Goal: Transaction & Acquisition: Download file/media

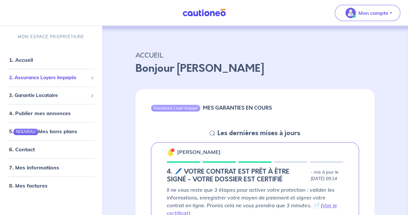
click at [61, 75] on span "2. Assurance Loyers Impayés" at bounding box center [48, 77] width 79 height 7
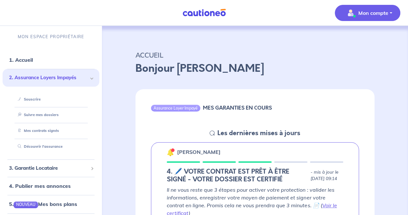
click at [382, 13] on p "Mon compte" at bounding box center [374, 13] width 30 height 8
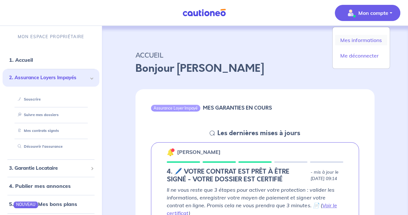
click at [368, 43] on link "Mes informations" at bounding box center [361, 40] width 52 height 10
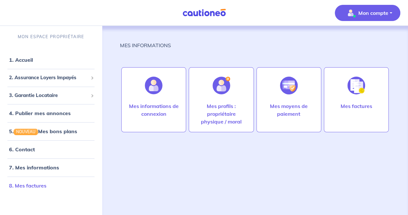
click at [31, 184] on link "8. Mes factures" at bounding box center [27, 185] width 37 height 6
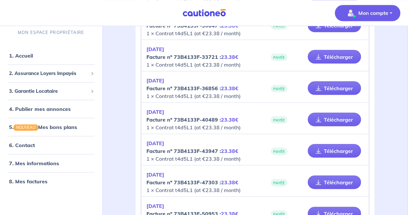
scroll to position [607, 0]
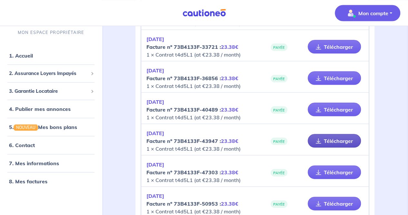
click at [321, 138] on icon at bounding box center [318, 140] width 5 height 5
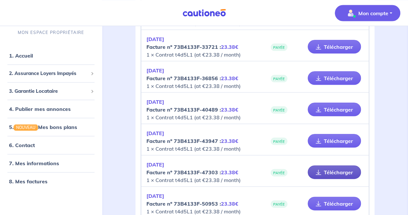
click at [326, 169] on link "Télécharger" at bounding box center [334, 172] width 53 height 14
click at [330, 170] on link "Télécharger" at bounding box center [334, 172] width 53 height 14
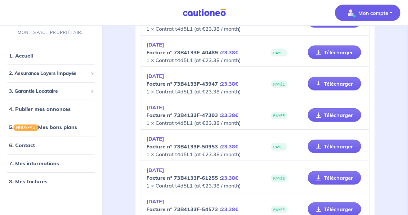
scroll to position [671, 0]
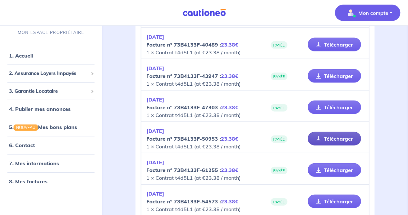
click at [344, 137] on link "Télécharger" at bounding box center [334, 139] width 53 height 14
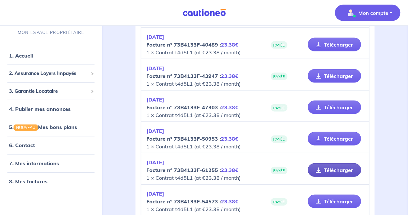
click at [343, 165] on link "Télécharger" at bounding box center [334, 170] width 53 height 14
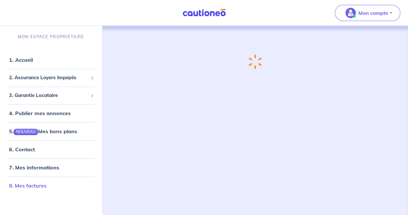
click at [17, 187] on link "8. Mes factures" at bounding box center [27, 185] width 37 height 6
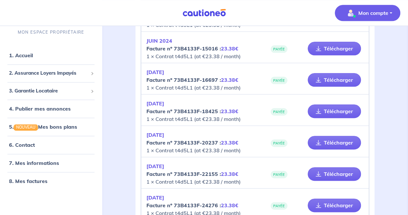
scroll to position [355, 0]
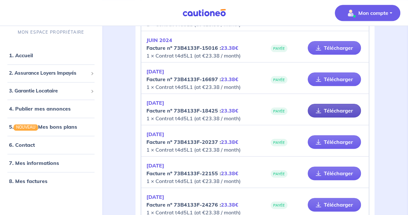
click at [325, 115] on link "Télécharger" at bounding box center [334, 111] width 53 height 14
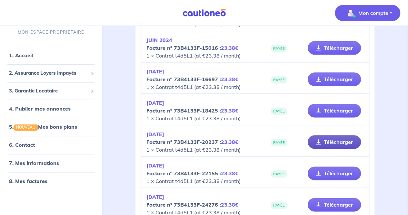
click at [337, 137] on link "Télécharger" at bounding box center [334, 142] width 53 height 14
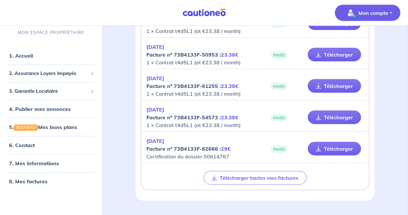
scroll to position [768, 0]
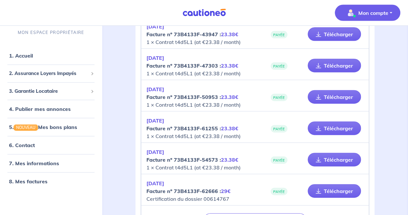
scroll to position [671, 0]
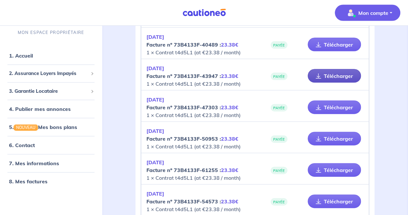
click at [326, 74] on link "Télécharger" at bounding box center [334, 76] width 53 height 14
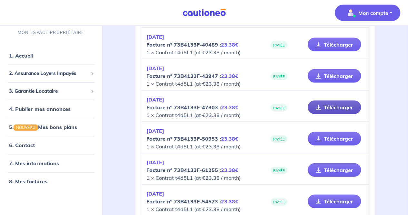
click at [343, 102] on link "Télécharger" at bounding box center [334, 107] width 53 height 14
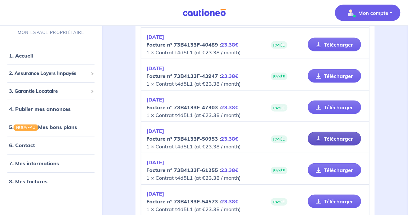
click at [332, 134] on link "Télécharger" at bounding box center [334, 139] width 53 height 14
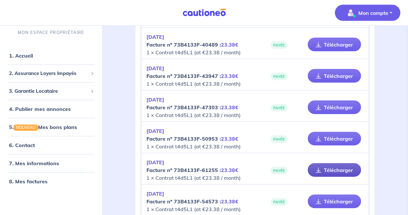
click at [344, 167] on link "Télécharger" at bounding box center [334, 170] width 53 height 14
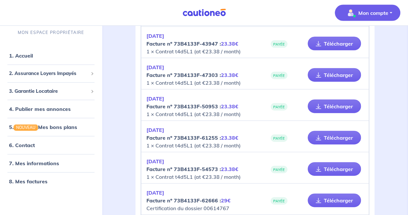
scroll to position [736, 0]
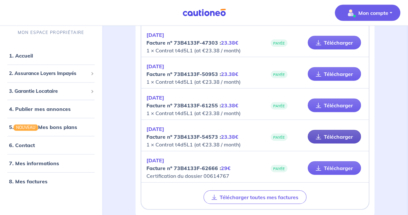
click at [342, 132] on link "Télécharger" at bounding box center [334, 137] width 53 height 14
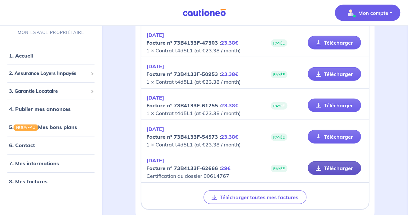
click at [349, 165] on link "Télécharger" at bounding box center [334, 168] width 53 height 14
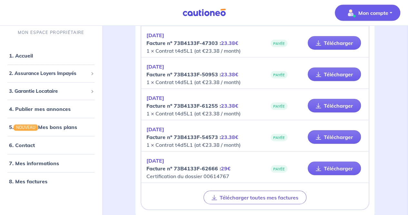
scroll to position [671, 0]
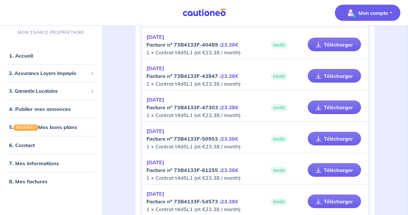
click at [385, 15] on p "Mon compte" at bounding box center [374, 13] width 30 height 8
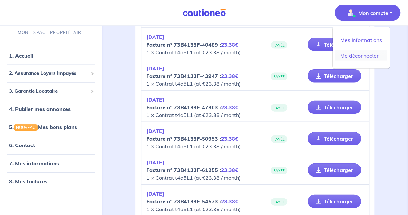
click at [363, 55] on link "Me déconnecter" at bounding box center [361, 55] width 52 height 10
